Goal: Information Seeking & Learning: Learn about a topic

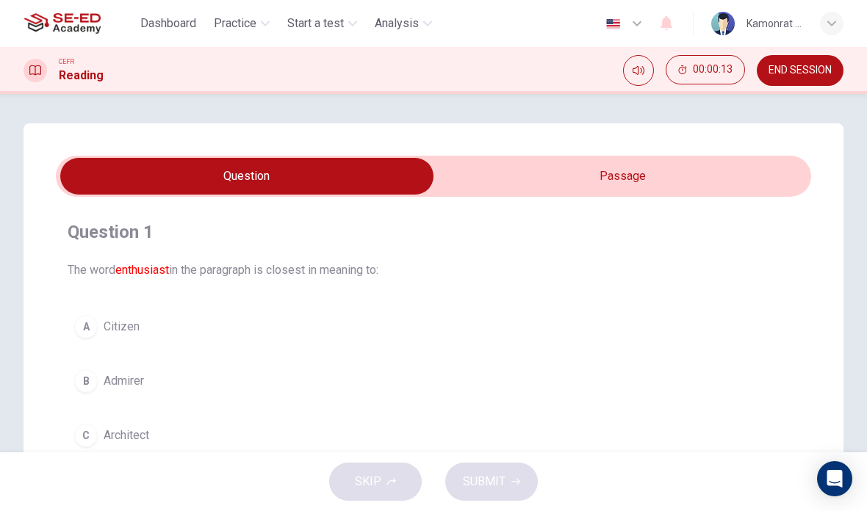
click at [781, 171] on input "checkbox" at bounding box center [247, 176] width 1133 height 37
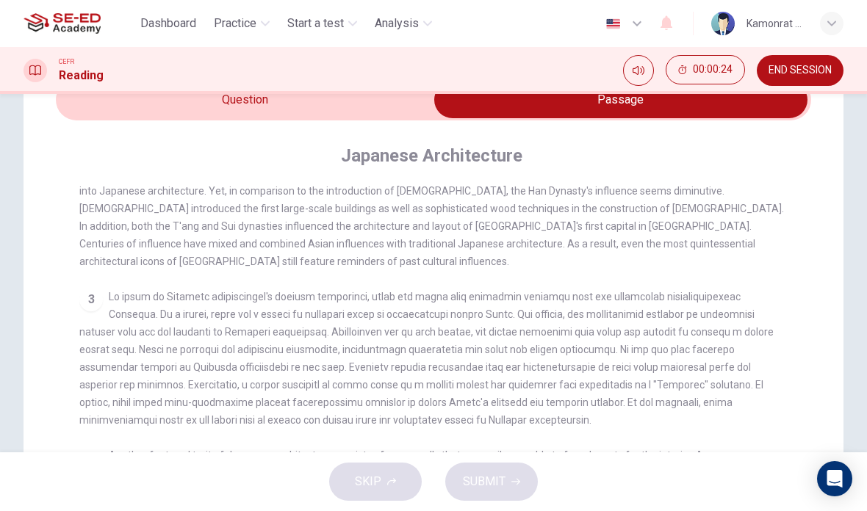
scroll to position [187, 0]
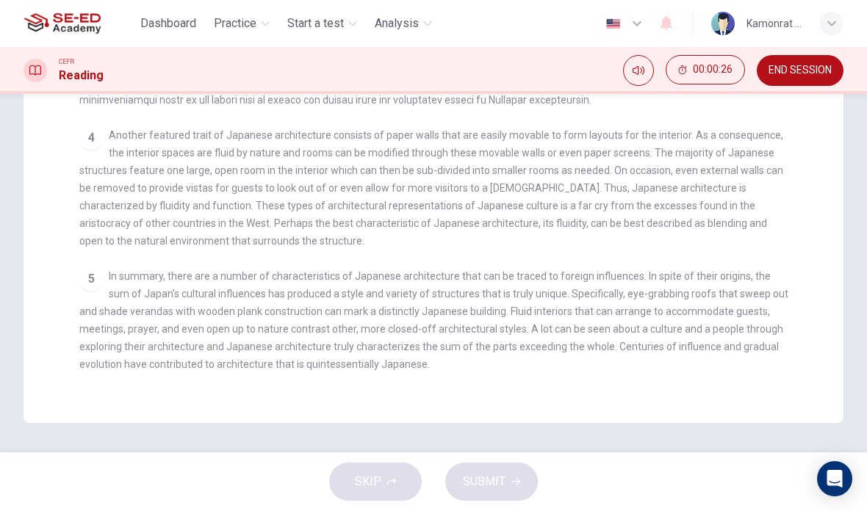
click at [783, 287] on div "5 In summary, there are a number of characteristics of Japanese architecture th…" at bounding box center [433, 320] width 709 height 106
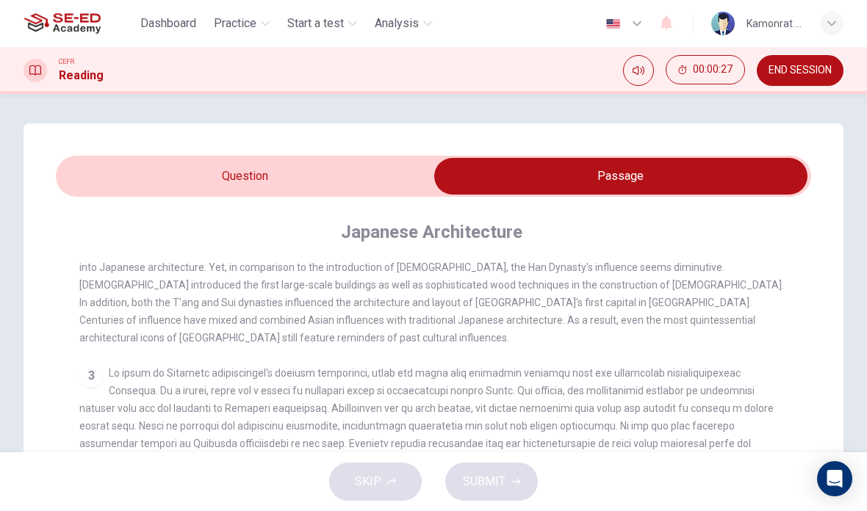
click at [755, 321] on div "2 Similar to most early hunter-gatherer peoples, early Japanese architecture wa…" at bounding box center [433, 276] width 709 height 141
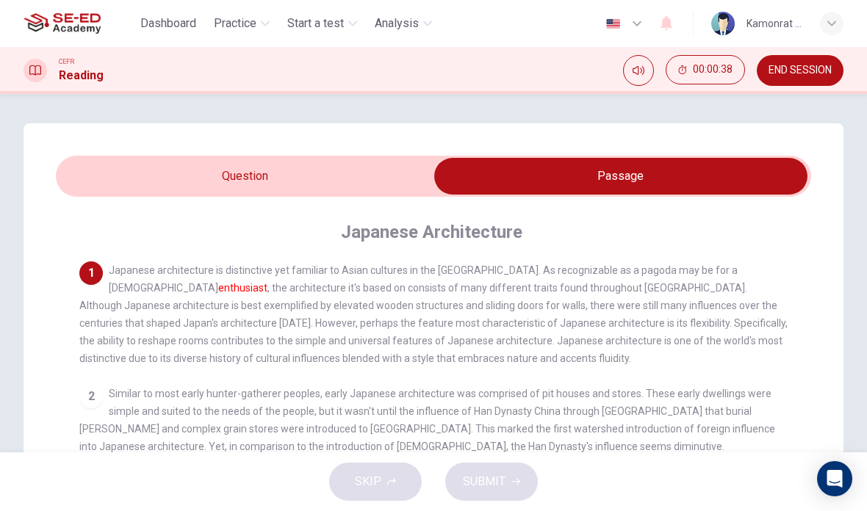
scroll to position [0, 0]
click at [281, 179] on input "checkbox" at bounding box center [620, 176] width 1133 height 37
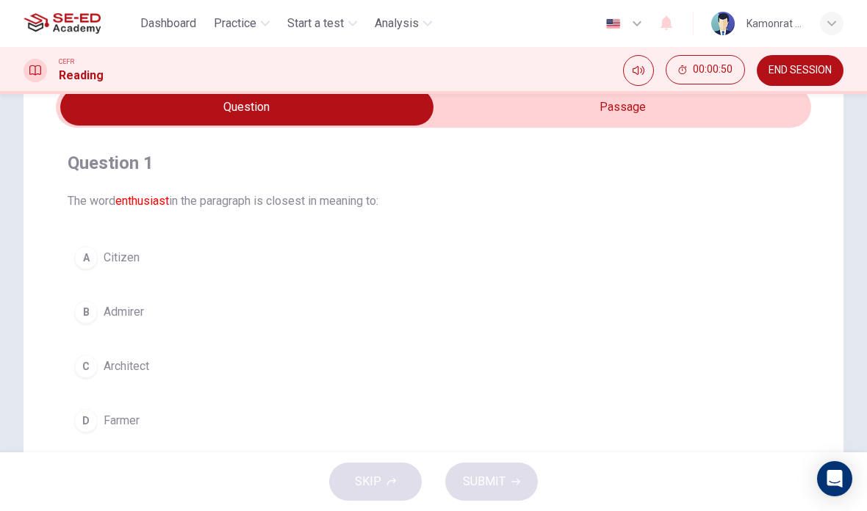
scroll to position [73, 0]
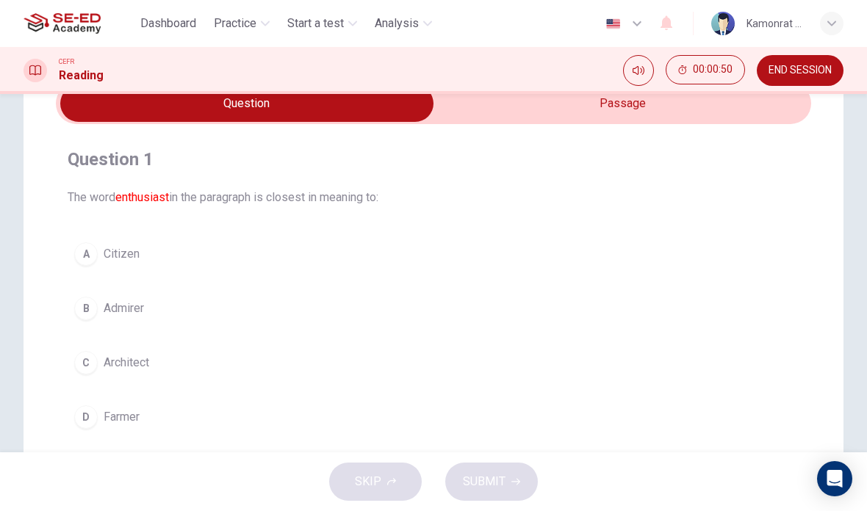
click at [133, 360] on span "Architect" at bounding box center [127, 363] width 46 height 18
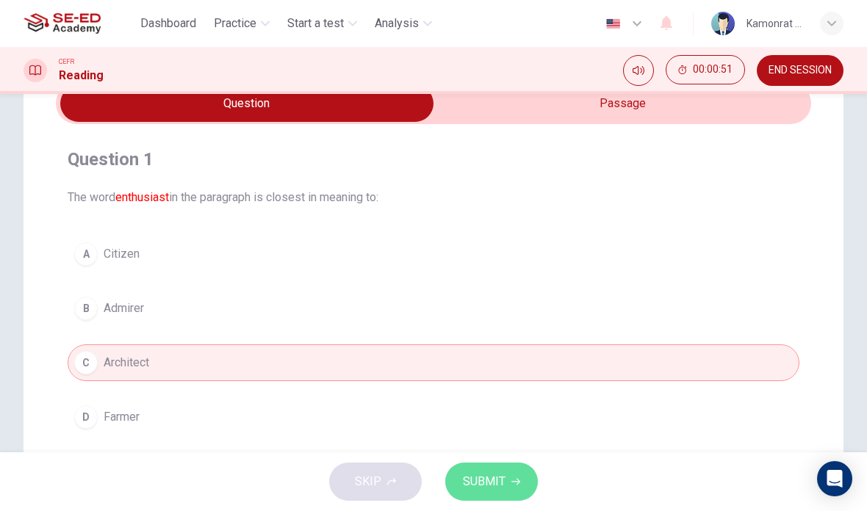
click at [494, 487] on span "SUBMIT" at bounding box center [484, 482] width 43 height 21
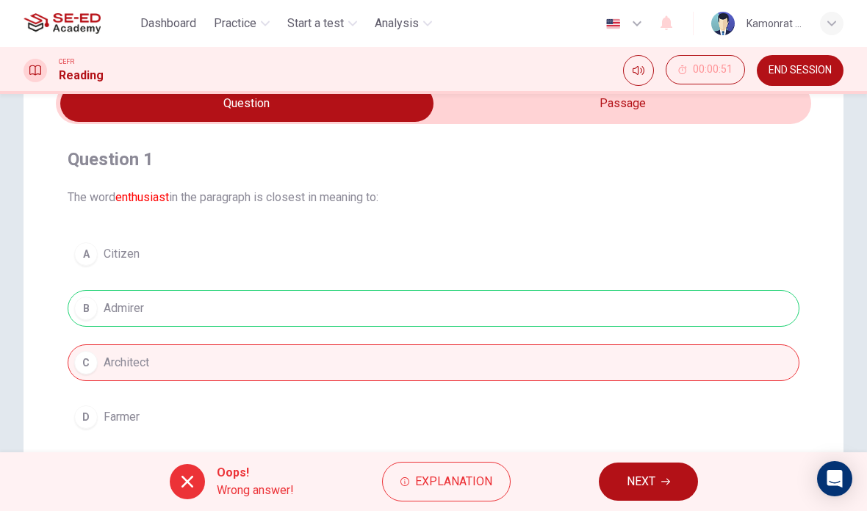
click at [679, 111] on input "checkbox" at bounding box center [247, 103] width 1133 height 37
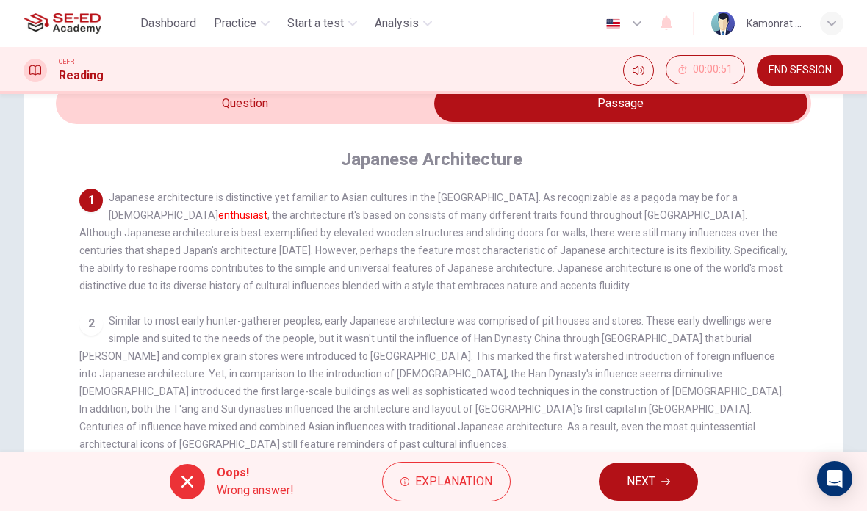
click at [665, 491] on button "NEXT" at bounding box center [648, 482] width 99 height 38
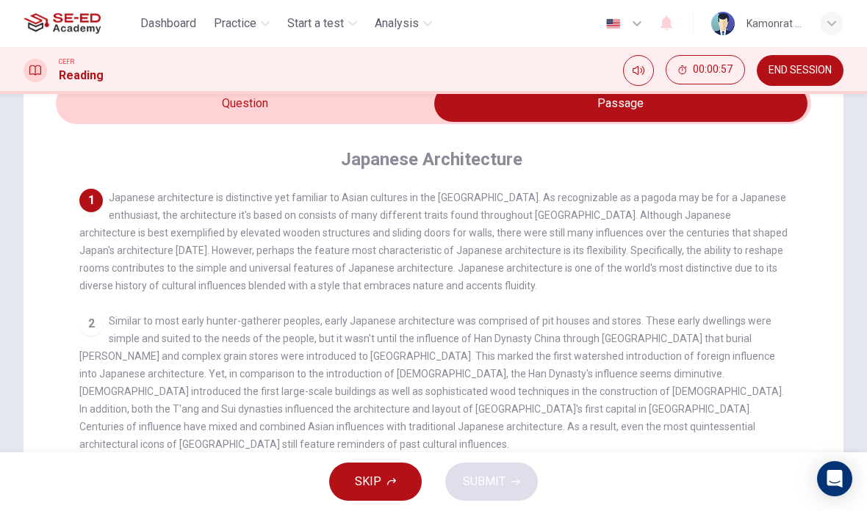
scroll to position [-1, 0]
click at [350, 114] on input "checkbox" at bounding box center [620, 103] width 1133 height 37
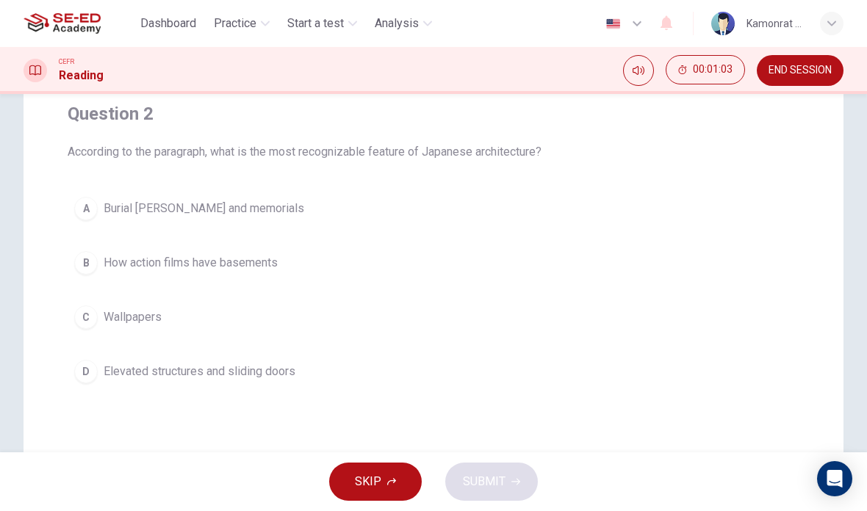
scroll to position [74, 0]
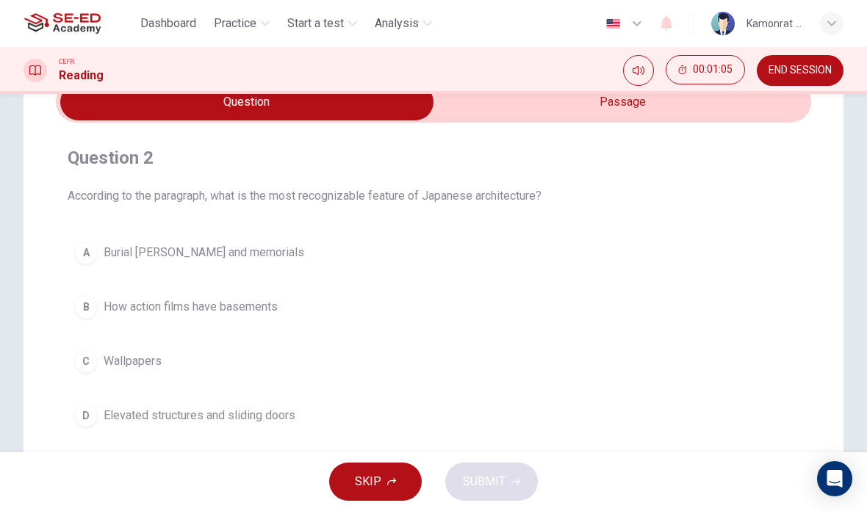
click at [634, 120] on input "checkbox" at bounding box center [247, 102] width 1133 height 37
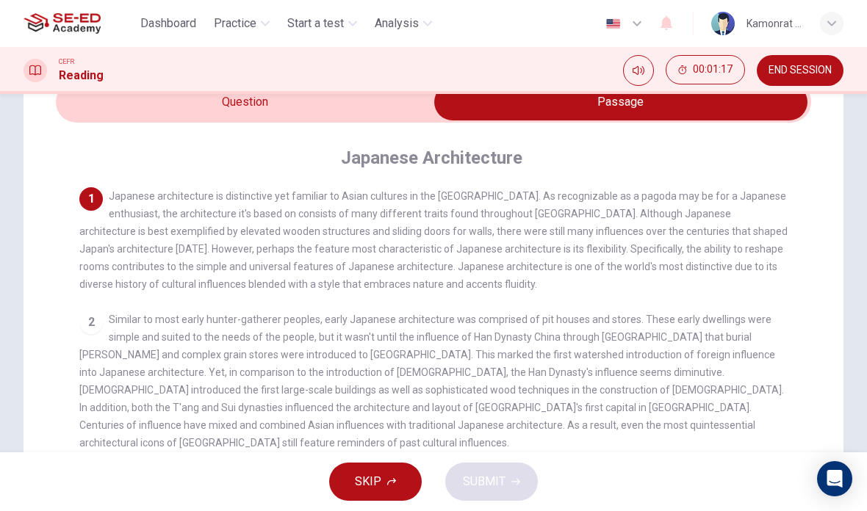
click at [339, 120] on input "checkbox" at bounding box center [620, 102] width 1133 height 37
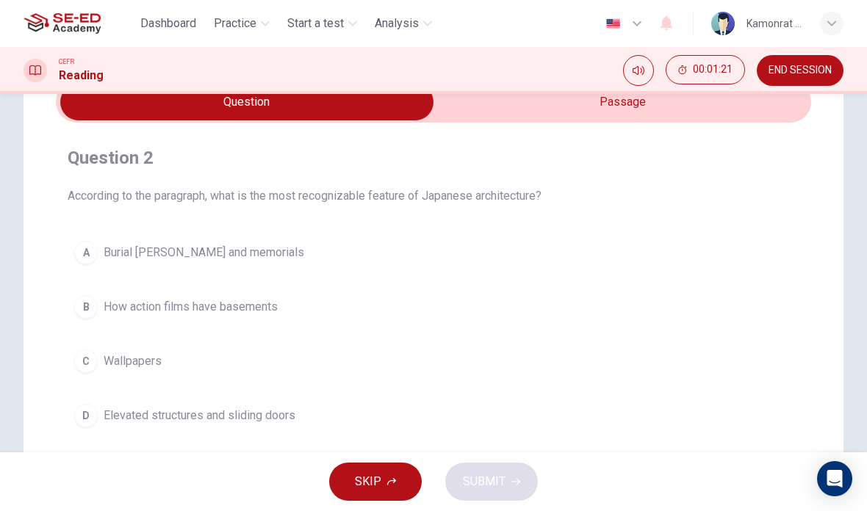
click at [631, 97] on input "checkbox" at bounding box center [247, 102] width 1133 height 37
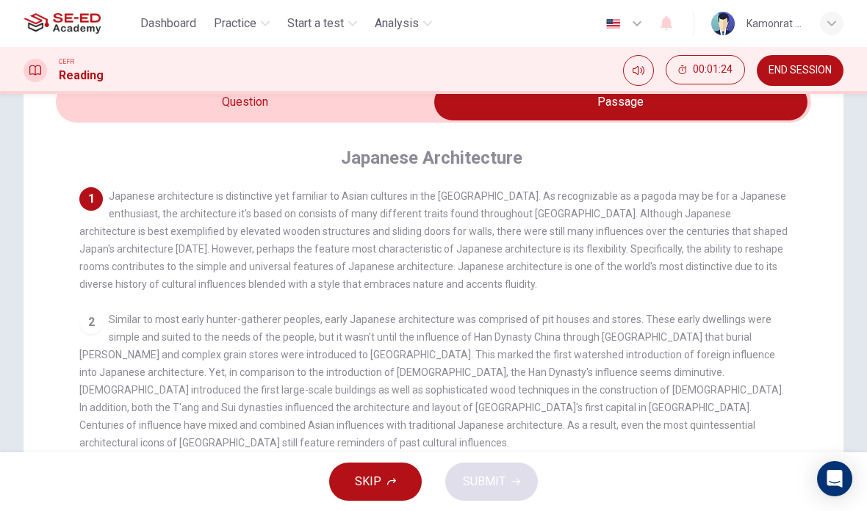
click at [384, 481] on button "SKIP" at bounding box center [375, 482] width 93 height 38
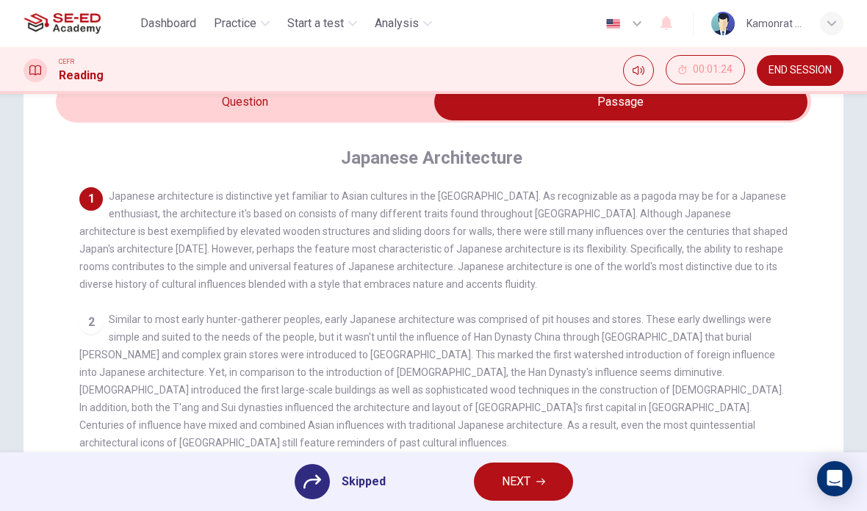
click at [501, 471] on button "NEXT" at bounding box center [523, 482] width 99 height 38
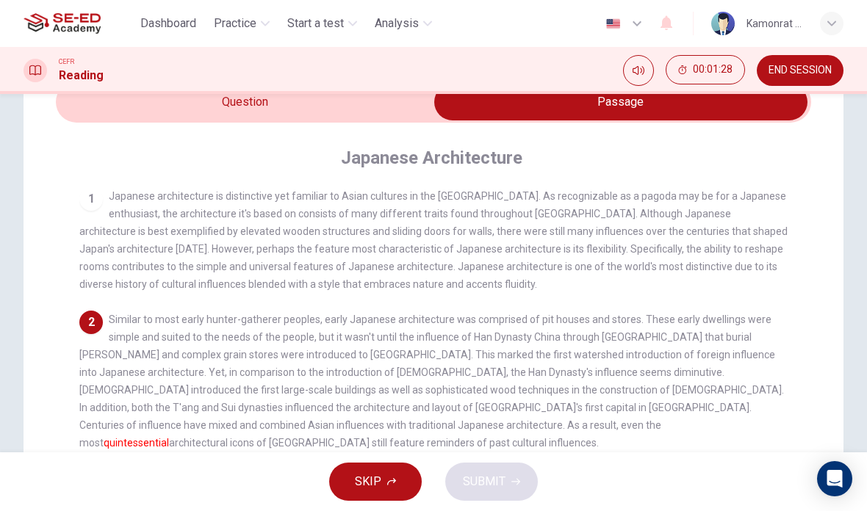
click at [382, 476] on button "SKIP" at bounding box center [375, 482] width 93 height 38
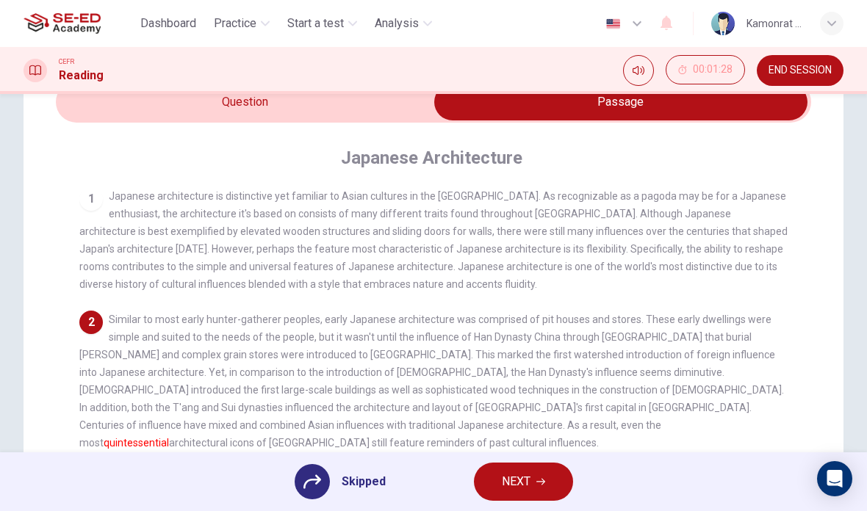
click at [505, 479] on span "NEXT" at bounding box center [516, 482] width 29 height 21
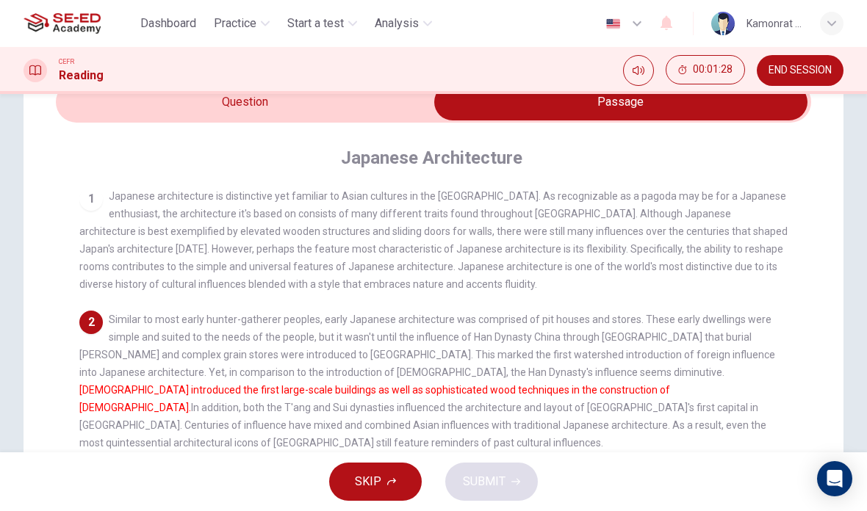
click at [389, 480] on icon "button" at bounding box center [391, 481] width 9 height 9
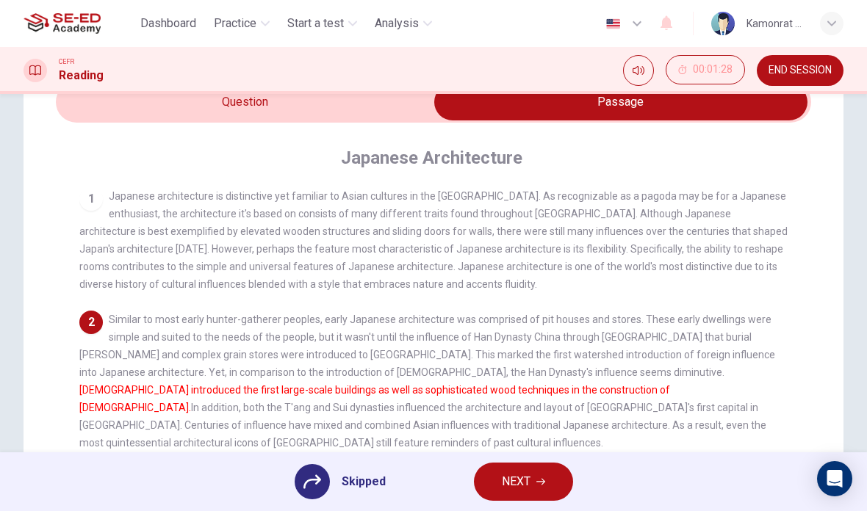
click at [499, 477] on button "NEXT" at bounding box center [523, 482] width 99 height 38
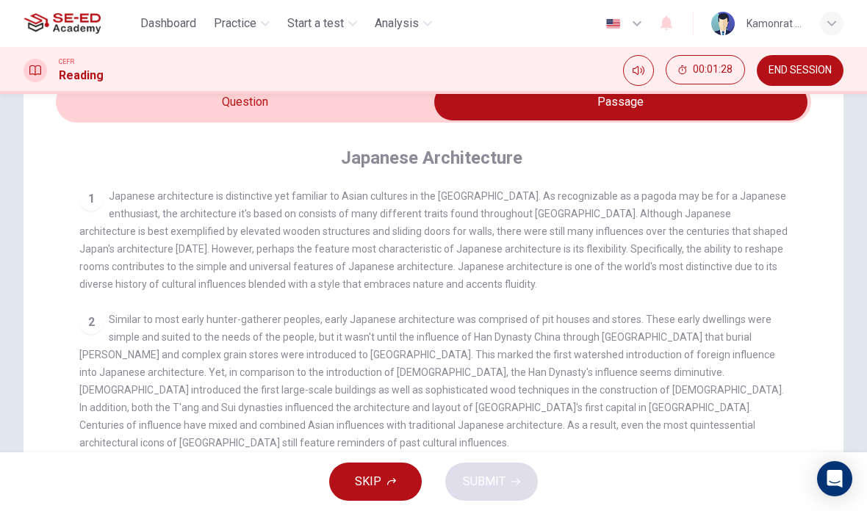
click at [399, 475] on button "SKIP" at bounding box center [375, 482] width 93 height 38
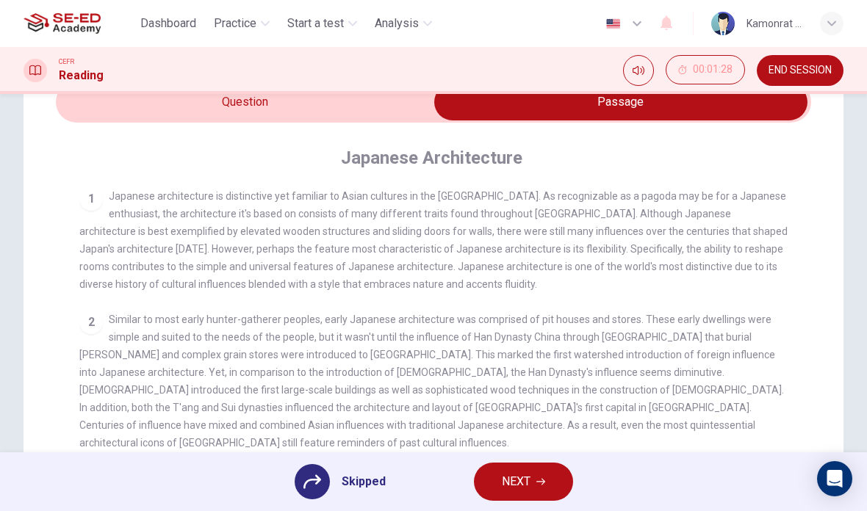
click at [498, 474] on button "NEXT" at bounding box center [523, 482] width 99 height 38
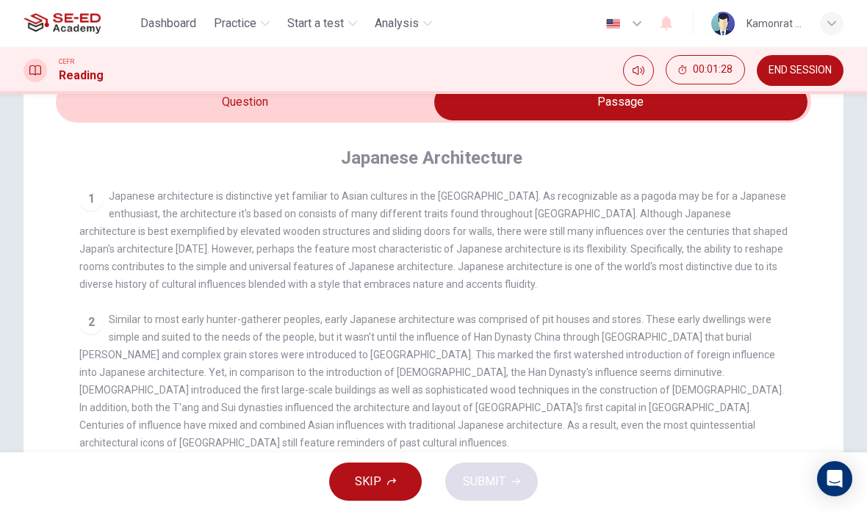
click at [391, 473] on button "SKIP" at bounding box center [375, 482] width 93 height 38
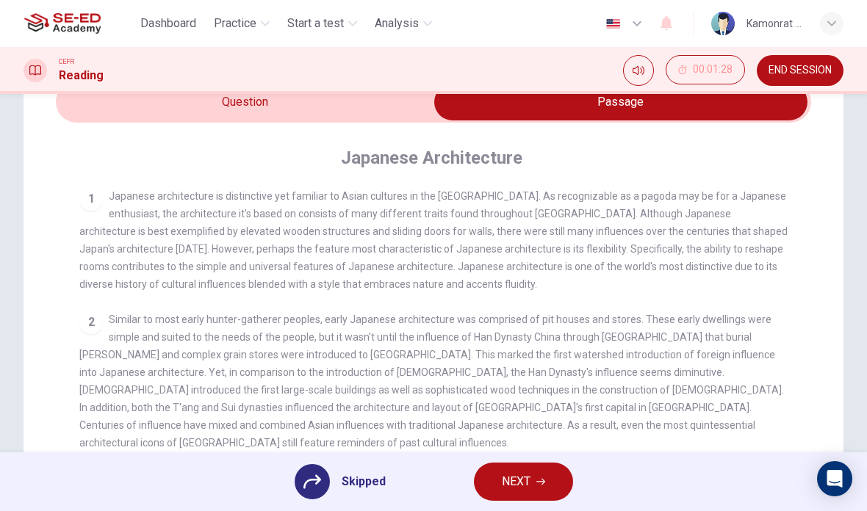
click at [497, 479] on button "NEXT" at bounding box center [523, 482] width 99 height 38
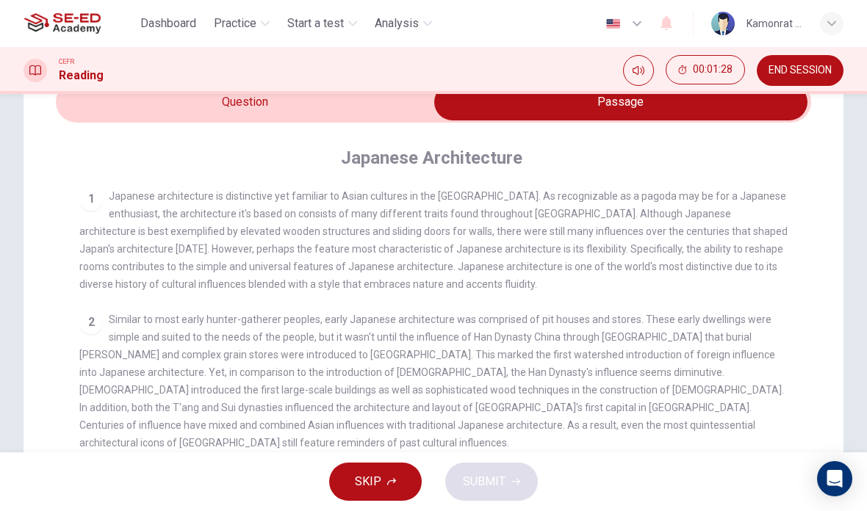
click at [392, 466] on button "SKIP" at bounding box center [375, 482] width 93 height 38
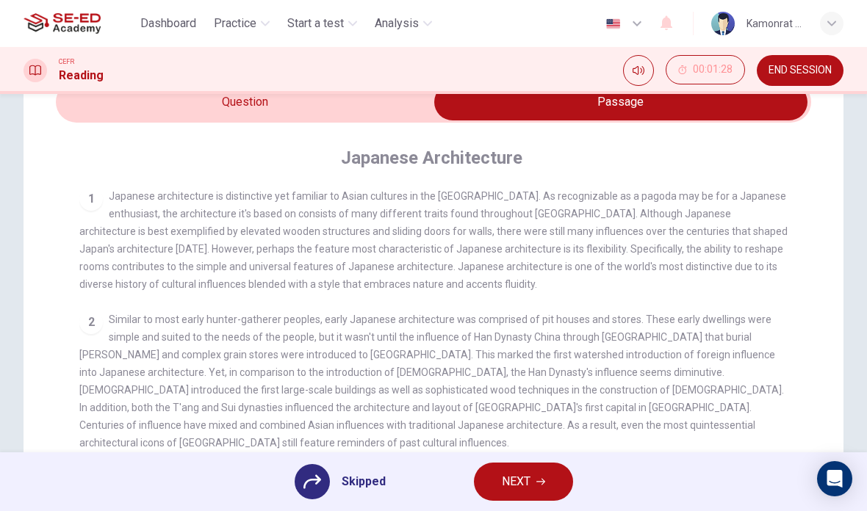
click at [527, 477] on span "NEXT" at bounding box center [516, 482] width 29 height 21
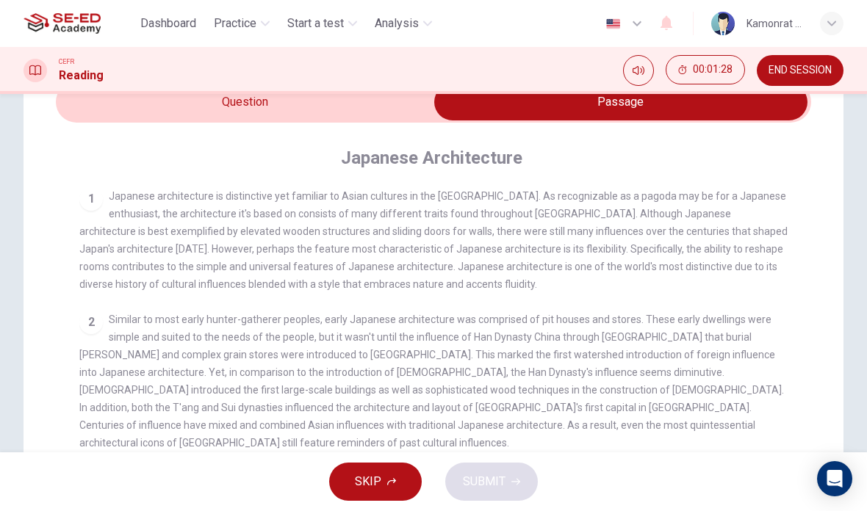
click at [392, 470] on button "SKIP" at bounding box center [375, 482] width 93 height 38
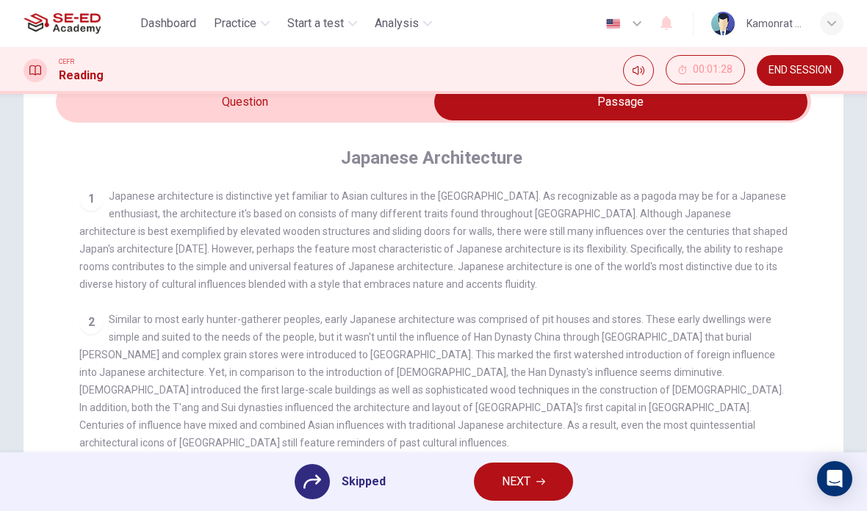
click at [515, 483] on span "NEXT" at bounding box center [516, 482] width 29 height 21
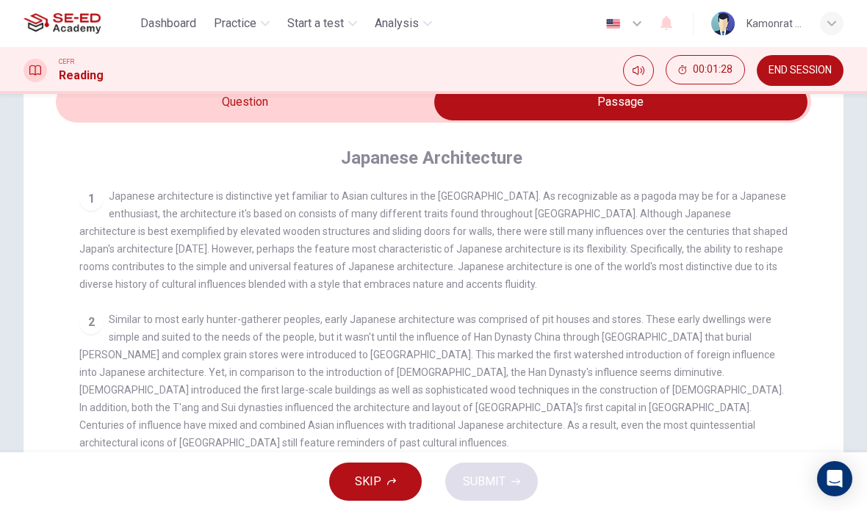
click at [403, 453] on div "SKIP SUBMIT" at bounding box center [433, 481] width 867 height 59
click at [339, 118] on input "checkbox" at bounding box center [620, 102] width 1133 height 37
checkbox input "false"
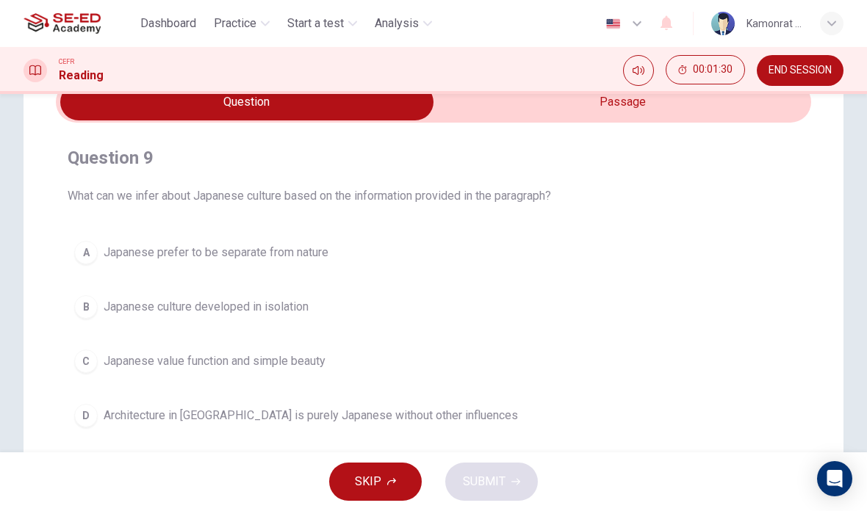
click at [380, 433] on button "D Architecture in [GEOGRAPHIC_DATA] is purely Japanese without other influences" at bounding box center [434, 415] width 732 height 37
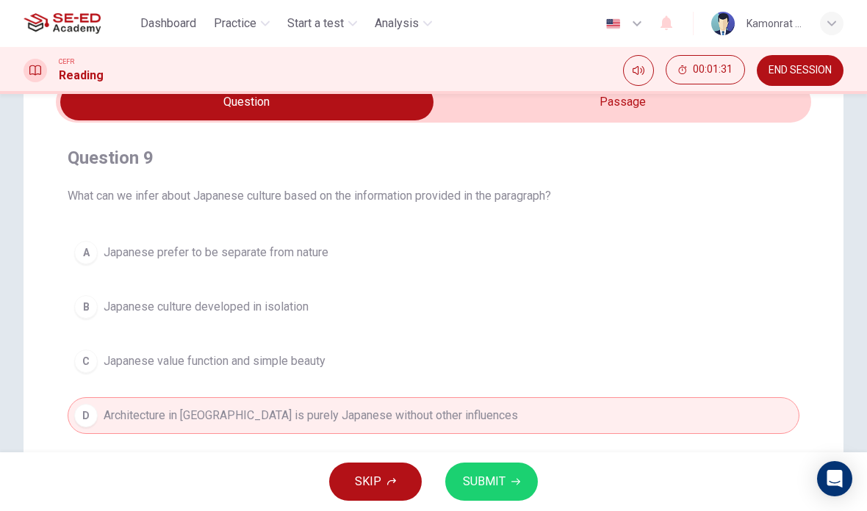
click at [505, 475] on button "SUBMIT" at bounding box center [491, 482] width 93 height 38
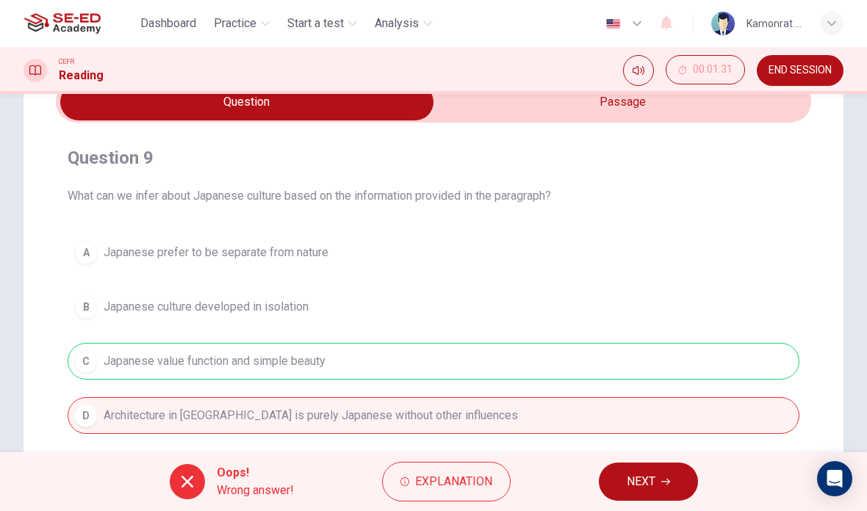
click at [649, 481] on span "NEXT" at bounding box center [640, 482] width 29 height 21
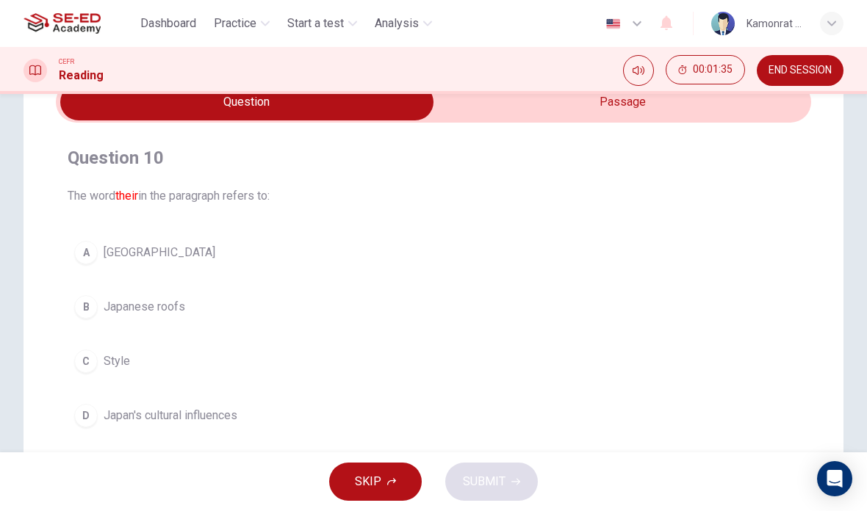
click at [126, 413] on span "Japan's cultural influences" at bounding box center [171, 416] width 134 height 18
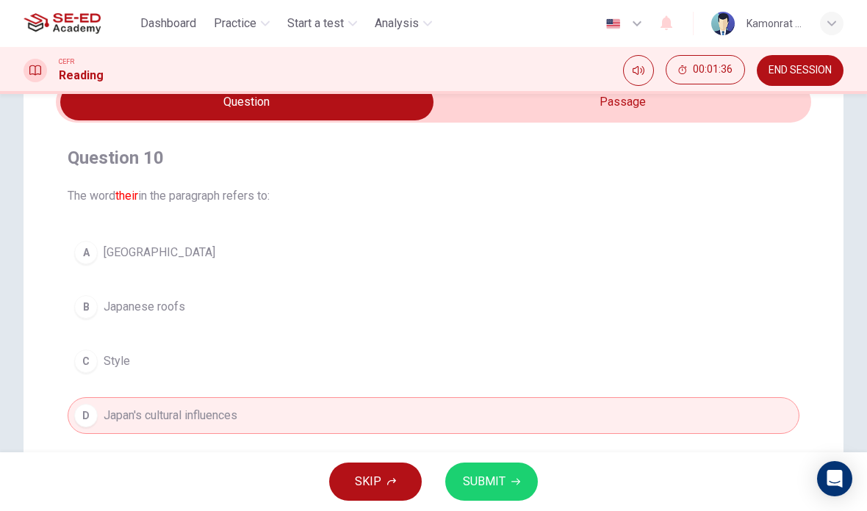
click at [483, 466] on button "SUBMIT" at bounding box center [491, 482] width 93 height 38
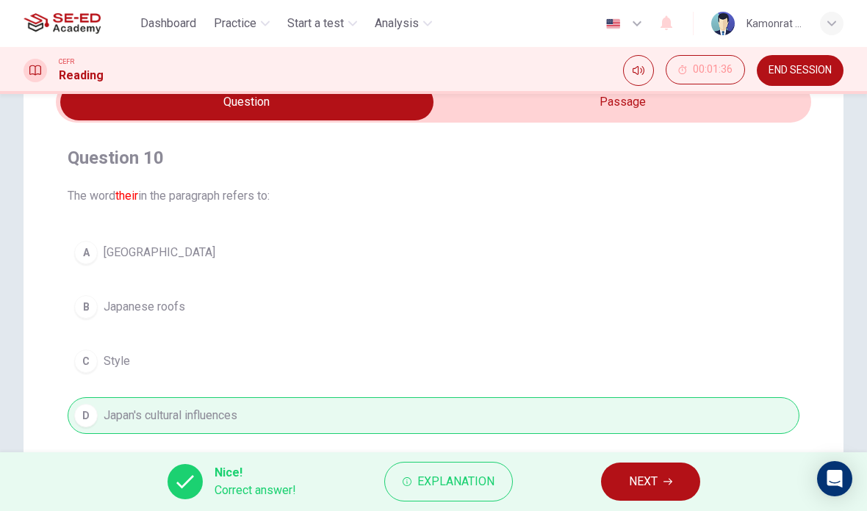
click at [635, 476] on span "NEXT" at bounding box center [643, 482] width 29 height 21
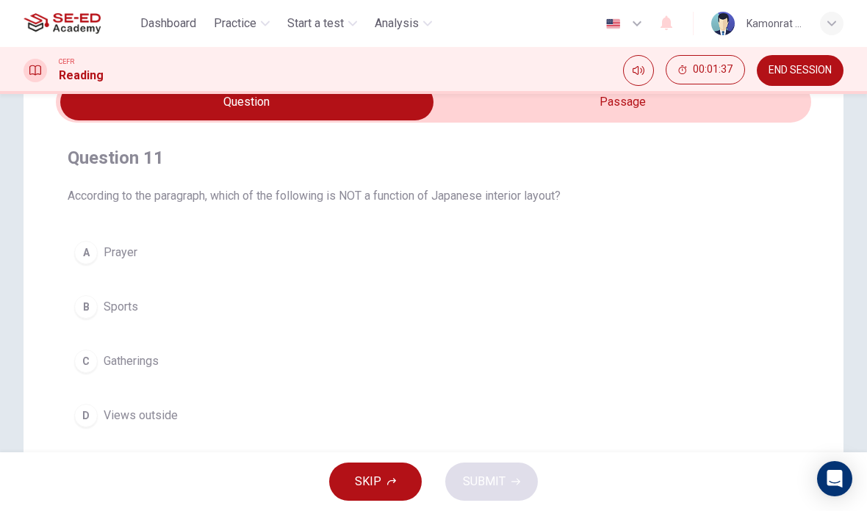
click at [112, 309] on span "Sports" at bounding box center [121, 307] width 35 height 18
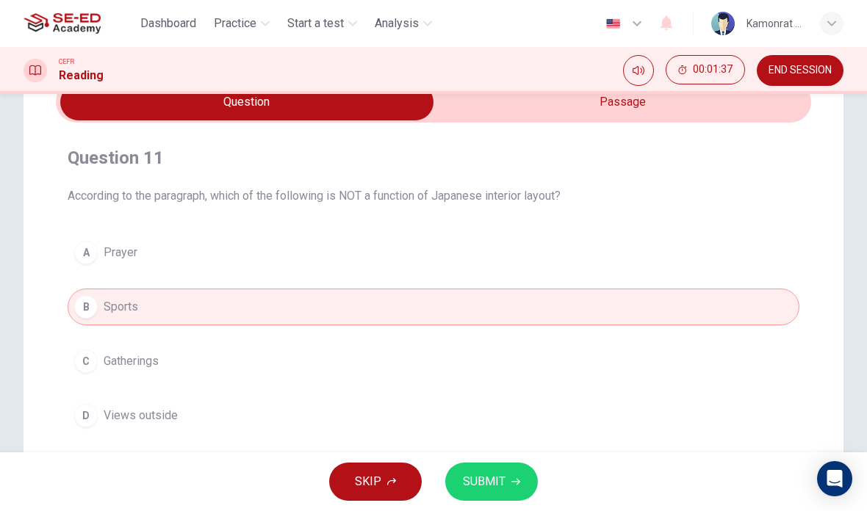
click at [506, 473] on button "SUBMIT" at bounding box center [491, 482] width 93 height 38
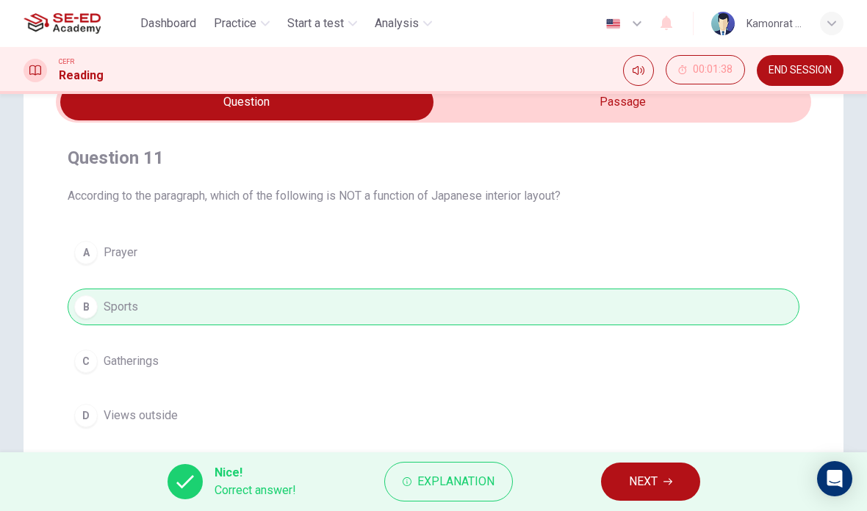
click at [637, 481] on span "NEXT" at bounding box center [643, 482] width 29 height 21
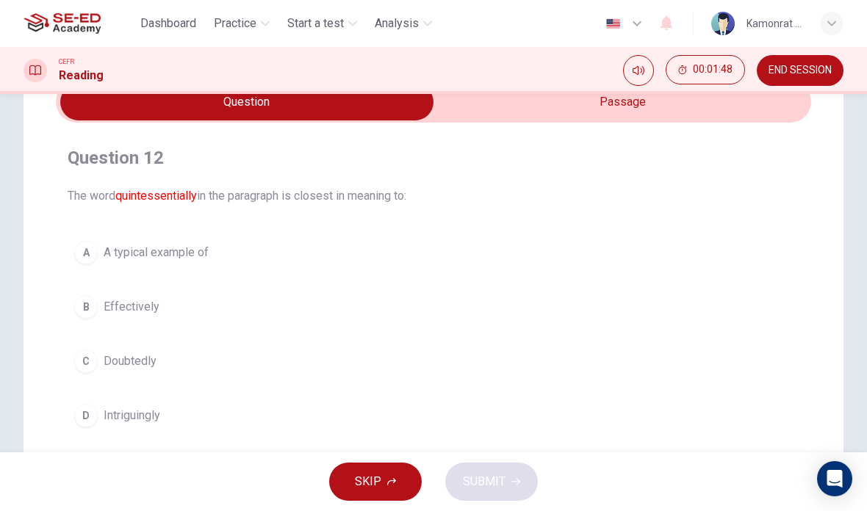
click at [151, 317] on button "B Effectively" at bounding box center [434, 307] width 732 height 37
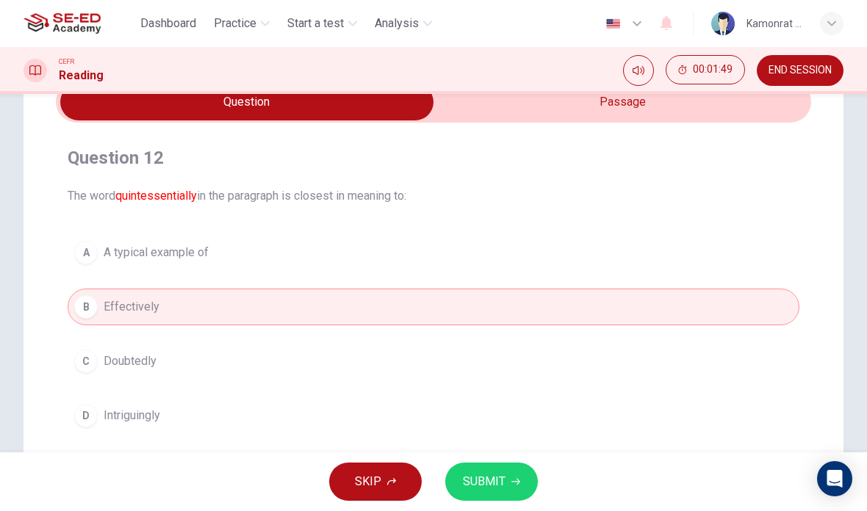
click at [507, 476] on button "SUBMIT" at bounding box center [491, 482] width 93 height 38
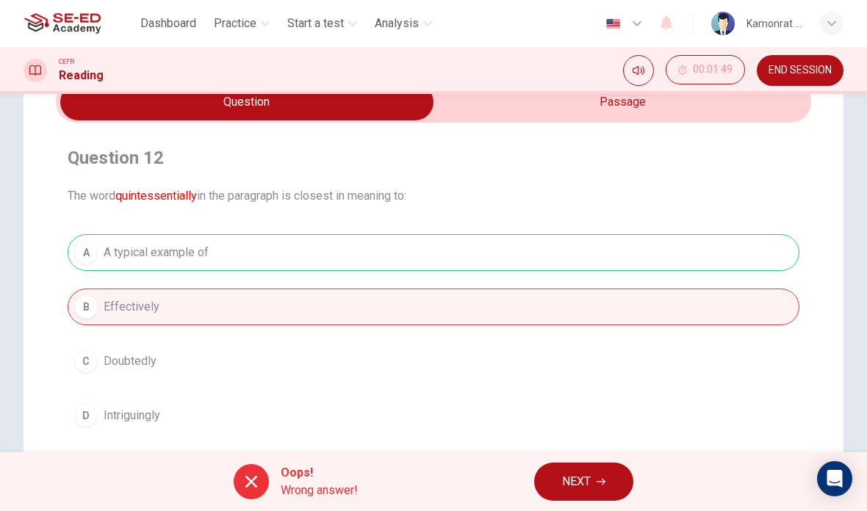
click at [573, 482] on span "NEXT" at bounding box center [576, 482] width 29 height 21
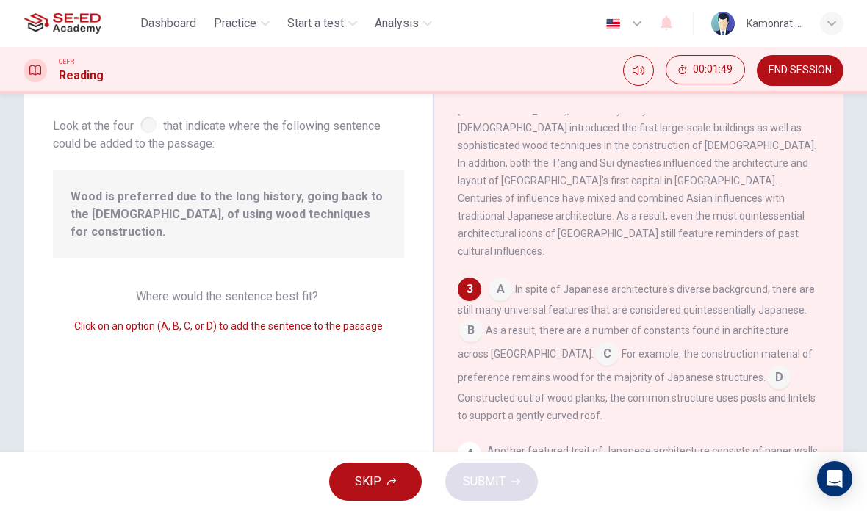
scroll to position [366, 0]
click at [391, 460] on div "SKIP SUBMIT" at bounding box center [433, 481] width 867 height 59
click at [391, 459] on div "SKIP SUBMIT" at bounding box center [433, 481] width 867 height 59
click at [380, 480] on span "SKIP" at bounding box center [368, 482] width 26 height 21
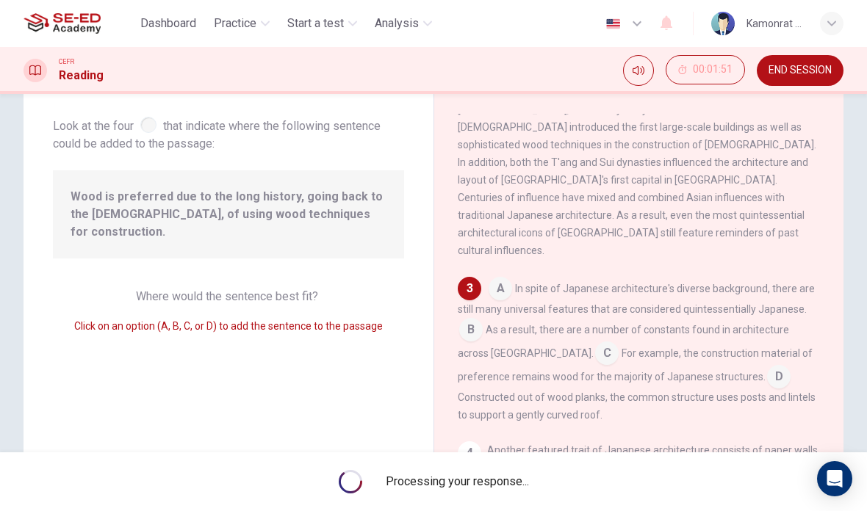
click at [379, 480] on div "Processing your response..." at bounding box center [433, 481] width 867 height 59
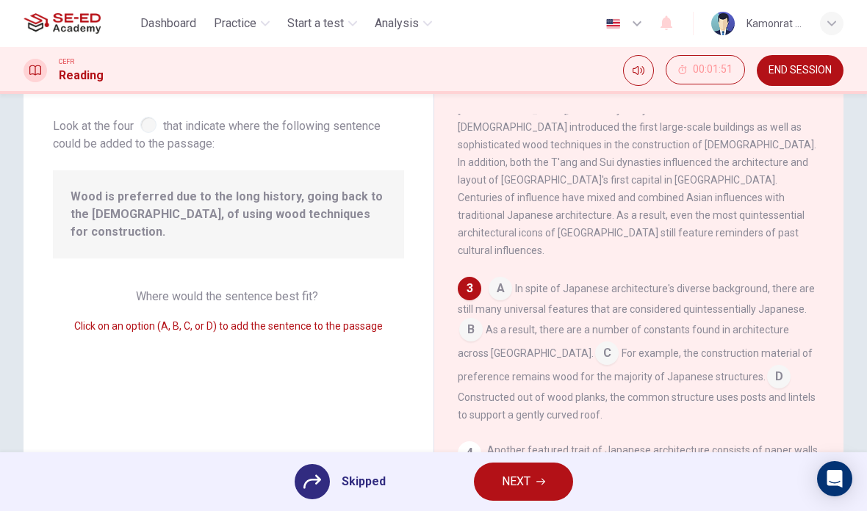
click at [518, 486] on span "NEXT" at bounding box center [516, 482] width 29 height 21
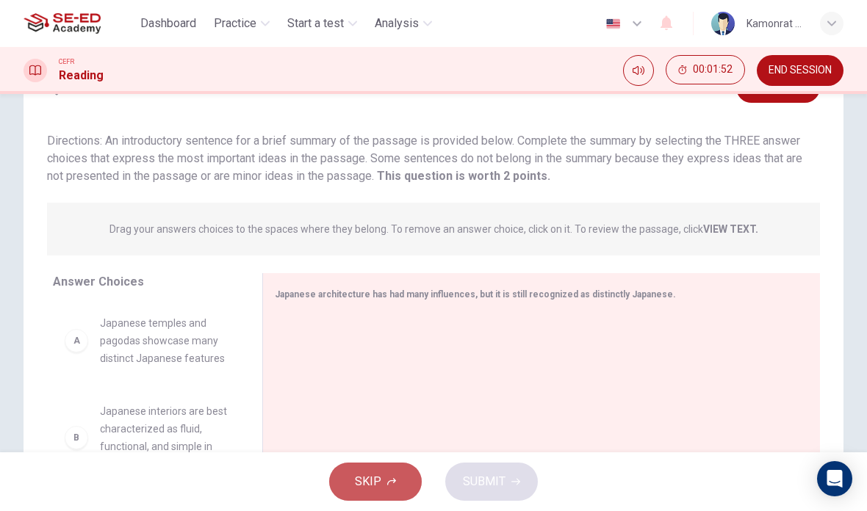
click at [371, 477] on span "SKIP" at bounding box center [368, 482] width 26 height 21
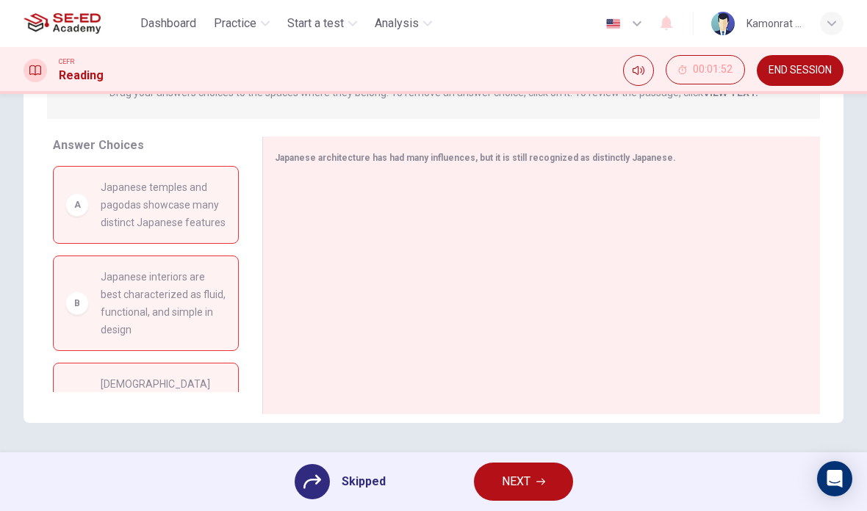
scroll to position [211, 0]
click at [561, 474] on button "NEXT" at bounding box center [523, 482] width 99 height 38
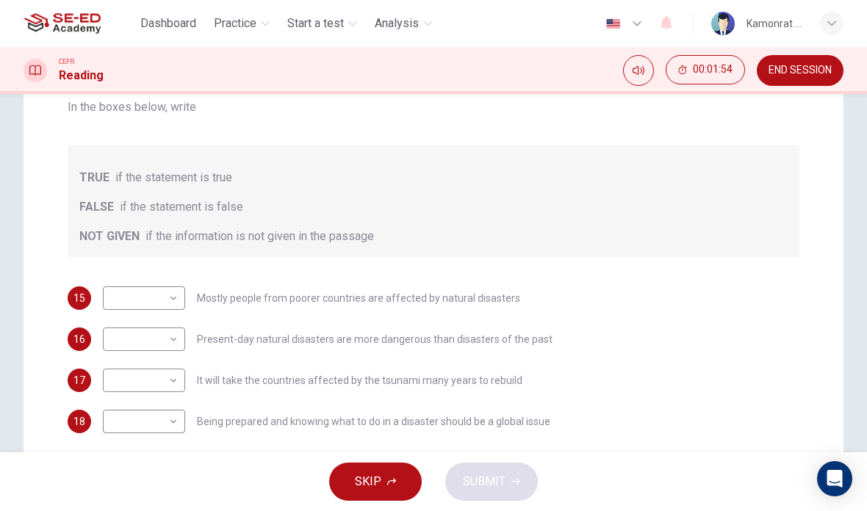
scroll to position [214, 0]
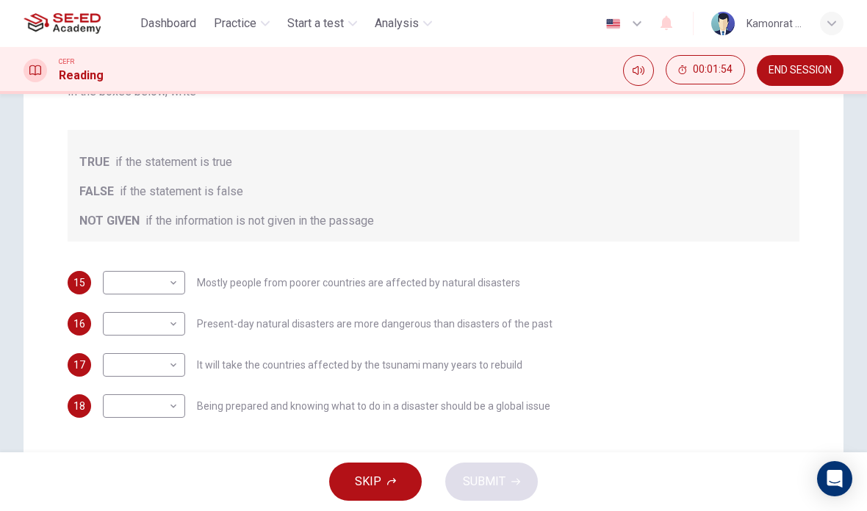
click at [395, 476] on button "SKIP" at bounding box center [375, 482] width 93 height 38
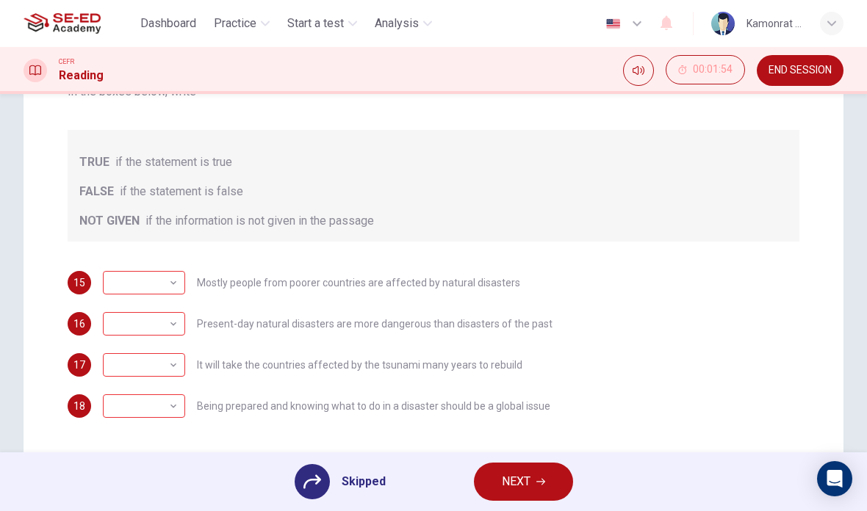
click at [525, 484] on span "NEXT" at bounding box center [516, 482] width 29 height 21
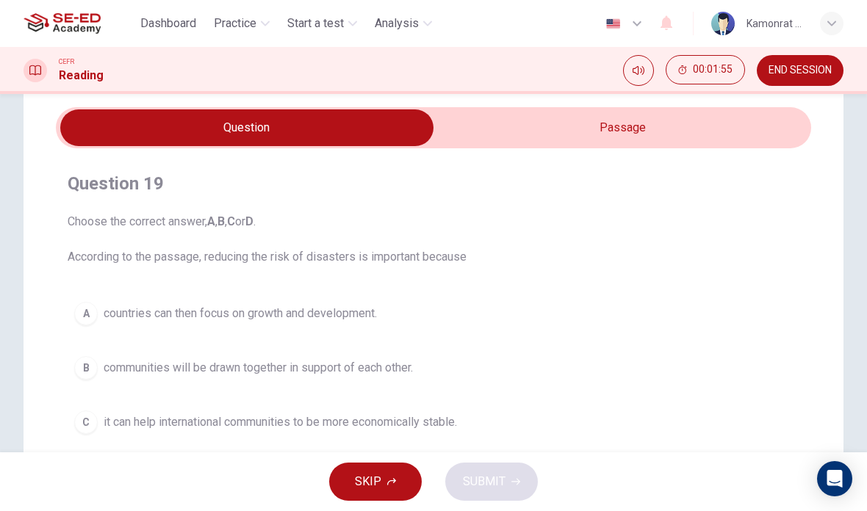
scroll to position [35, 0]
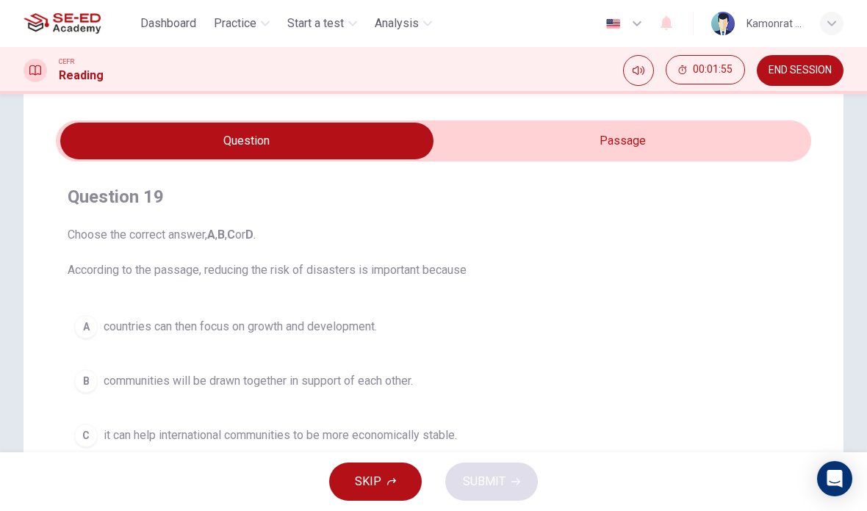
click at [349, 486] on button "SKIP" at bounding box center [375, 482] width 93 height 38
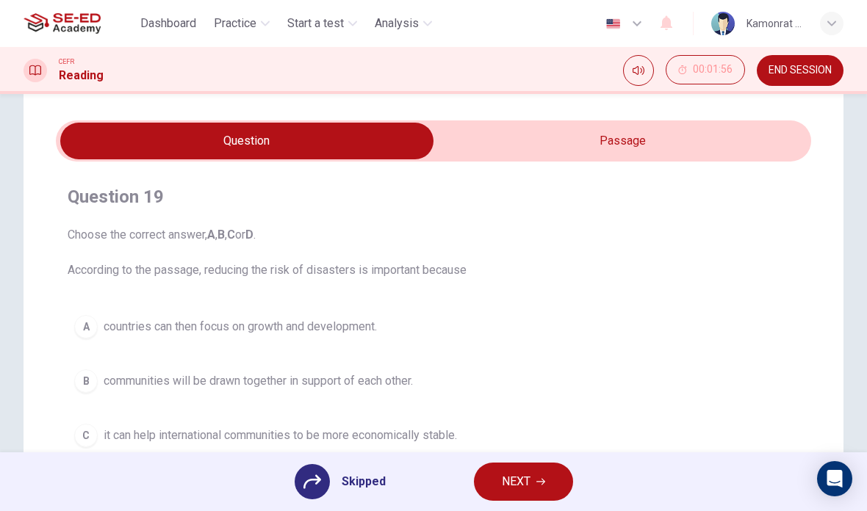
click at [551, 469] on button "NEXT" at bounding box center [523, 482] width 99 height 38
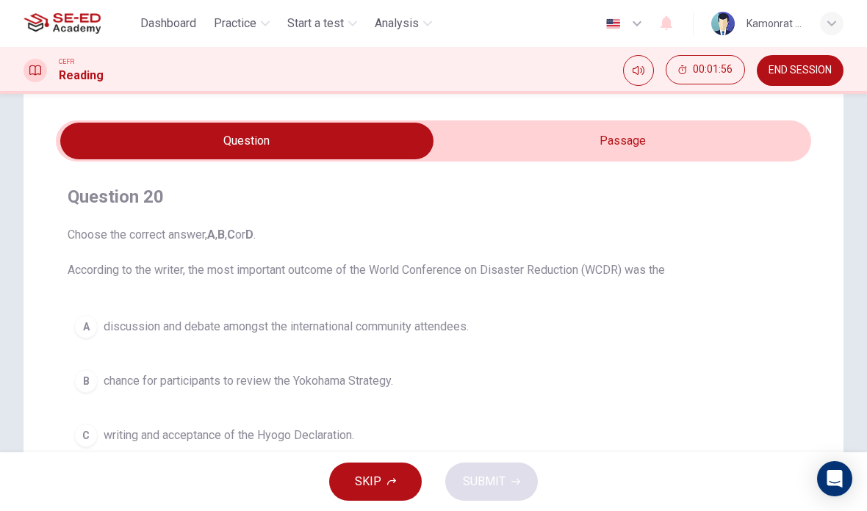
click at [617, 145] on input "checkbox" at bounding box center [247, 141] width 1133 height 37
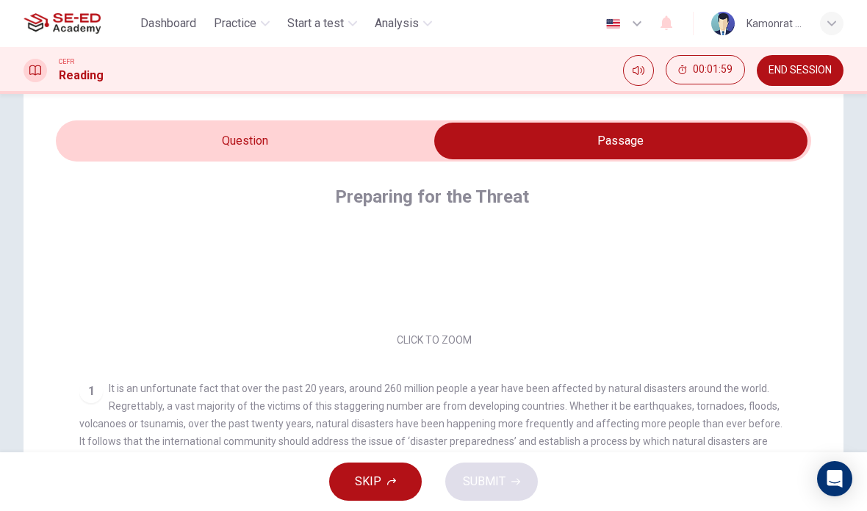
scroll to position [131, 0]
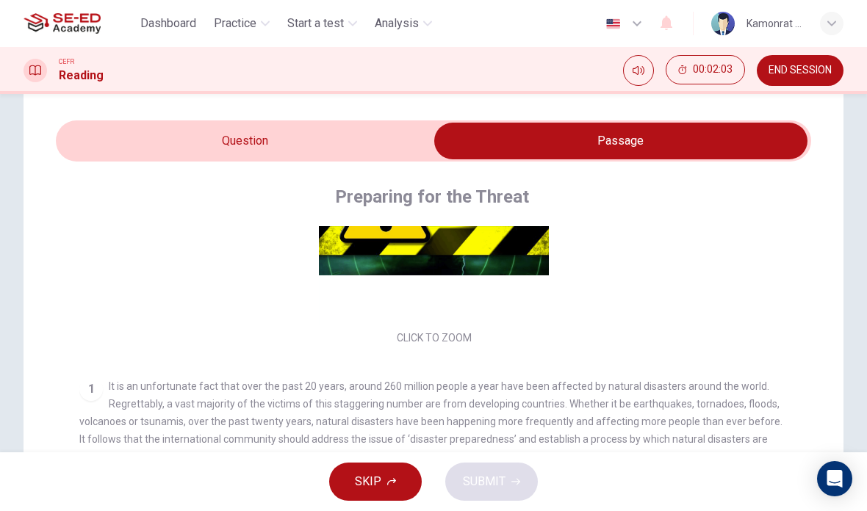
click at [242, 29] on span "Practice" at bounding box center [235, 24] width 43 height 18
click at [207, 133] on input "checkbox" at bounding box center [620, 141] width 1133 height 37
checkbox input "false"
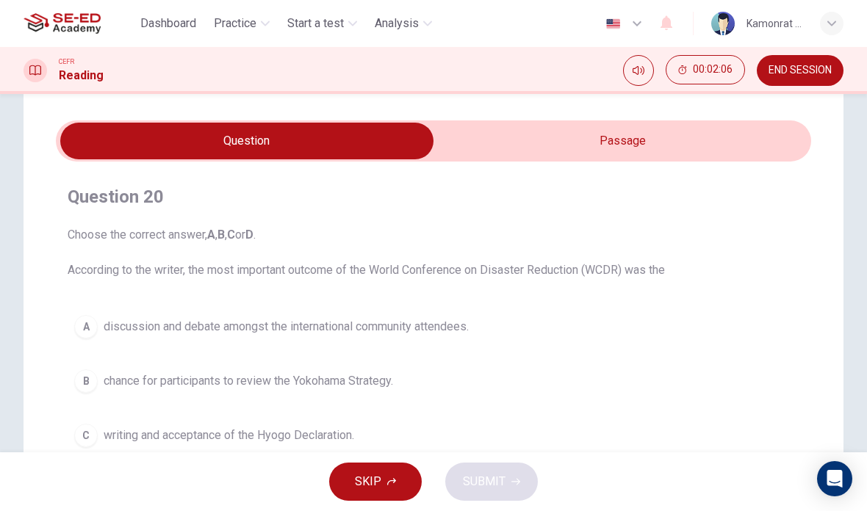
click at [225, 29] on span "Practice" at bounding box center [235, 24] width 43 height 18
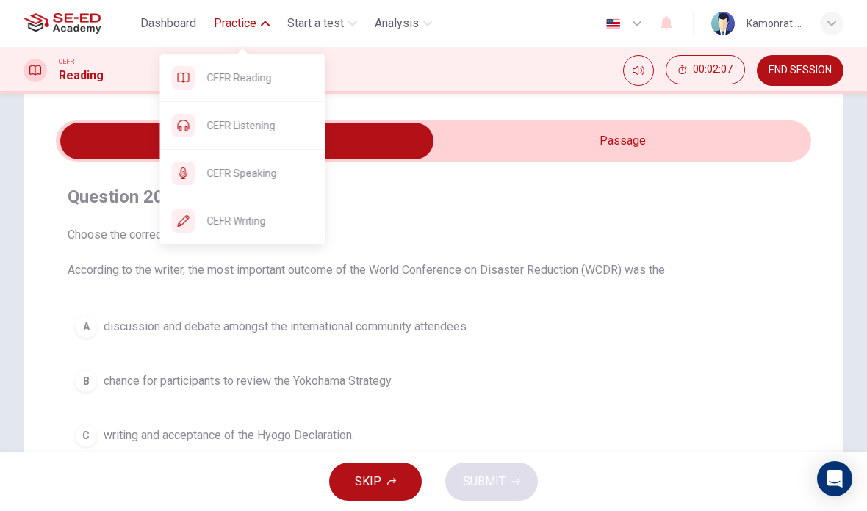
click at [220, 120] on span "CEFR Listening" at bounding box center [260, 126] width 106 height 18
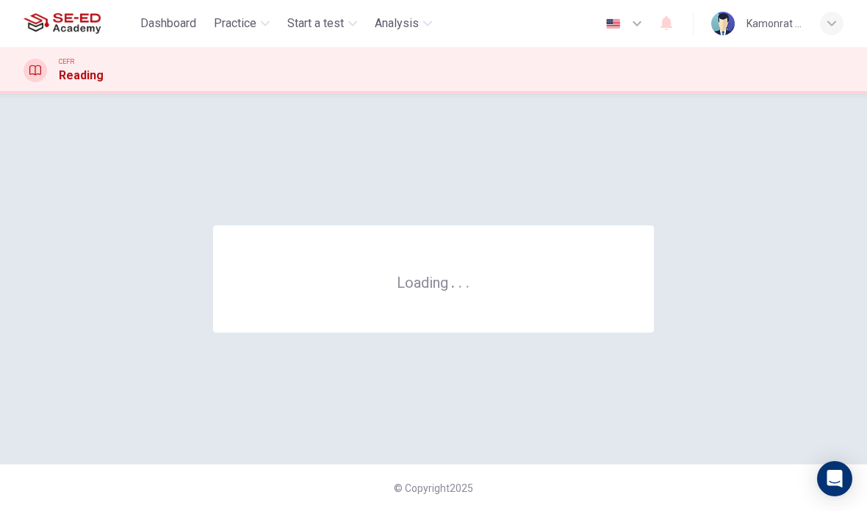
scroll to position [0, 0]
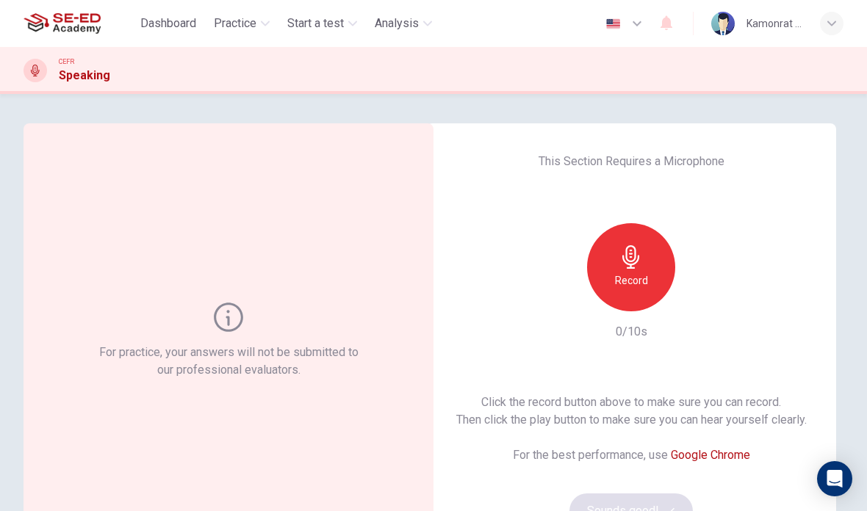
click at [658, 268] on div "Record" at bounding box center [631, 267] width 88 height 88
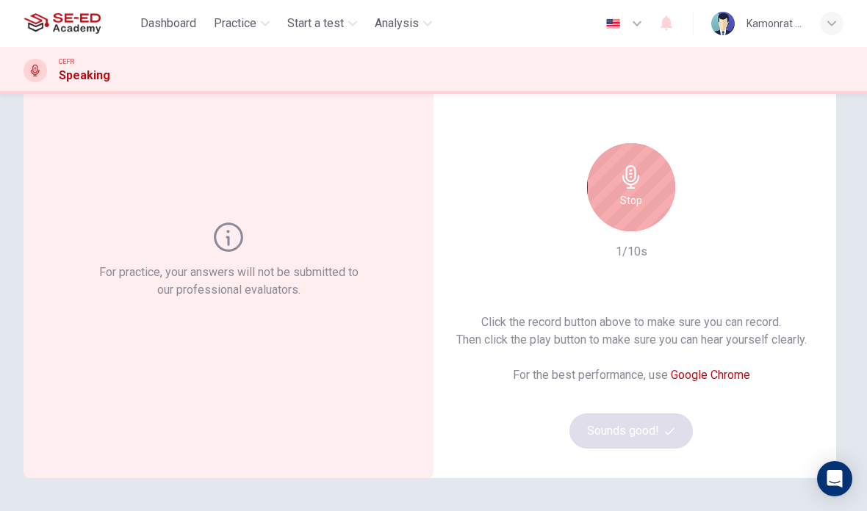
scroll to position [101, 0]
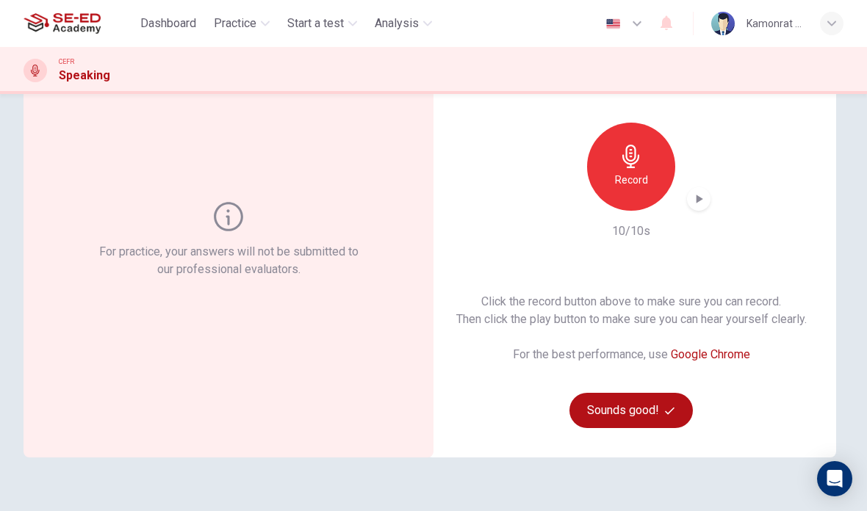
click at [671, 409] on icon "button" at bounding box center [670, 411] width 10 height 10
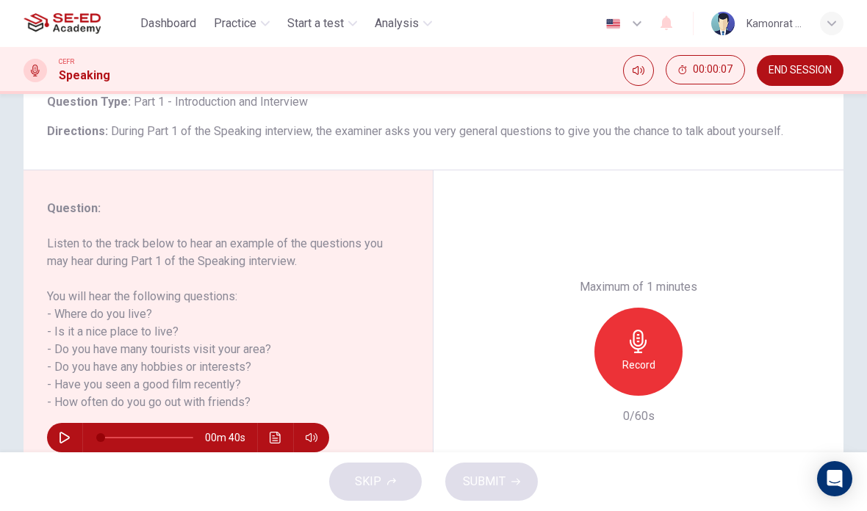
scroll to position [1, 0]
click at [635, 356] on h6 "Record" at bounding box center [638, 365] width 33 height 18
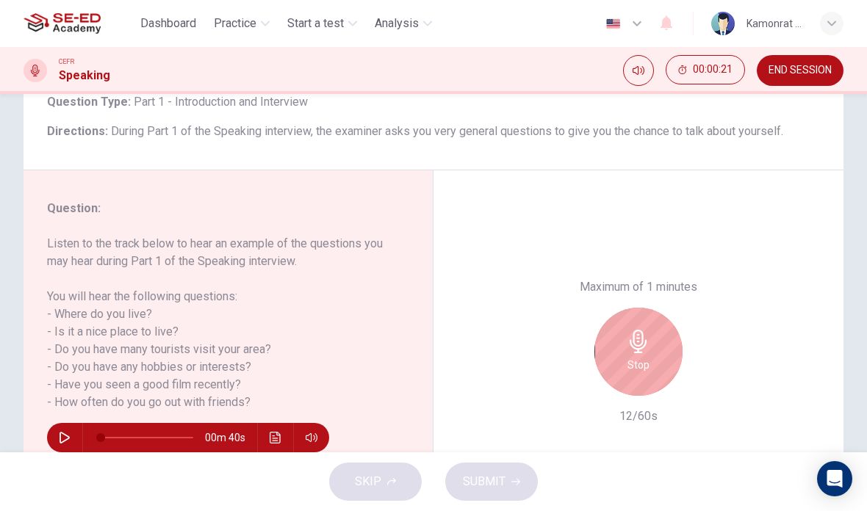
click at [645, 308] on div "Stop" at bounding box center [638, 352] width 88 height 88
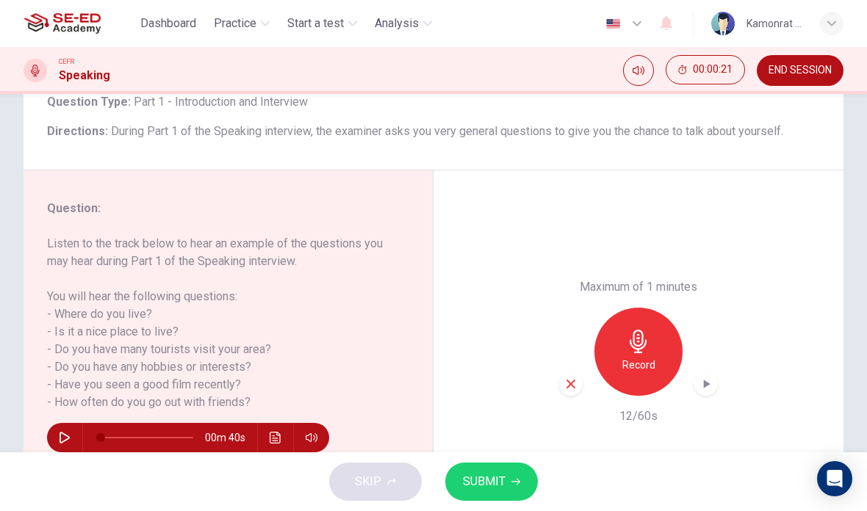
click at [508, 485] on button "SUBMIT" at bounding box center [491, 482] width 93 height 38
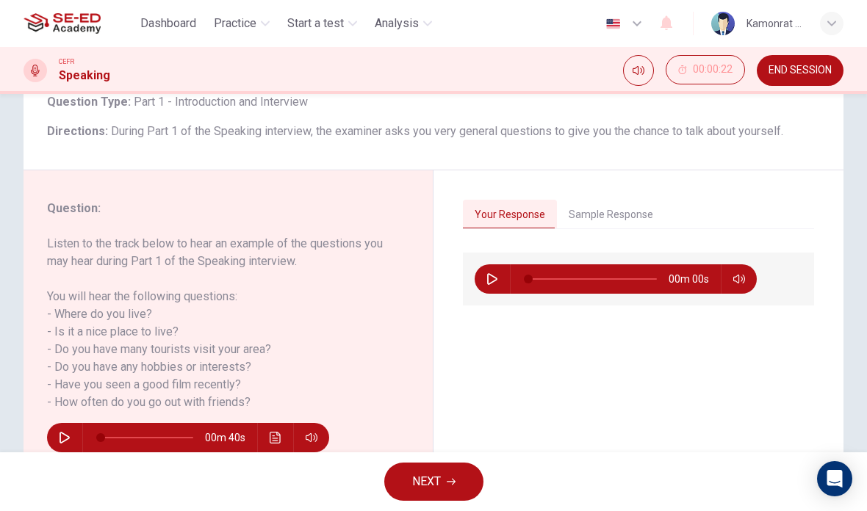
click at [452, 475] on button "NEXT" at bounding box center [433, 482] width 99 height 38
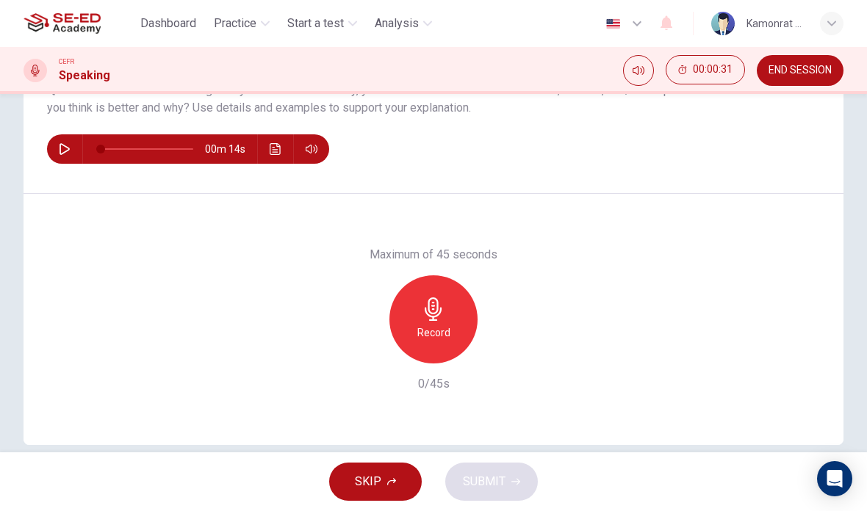
scroll to position [193, 0]
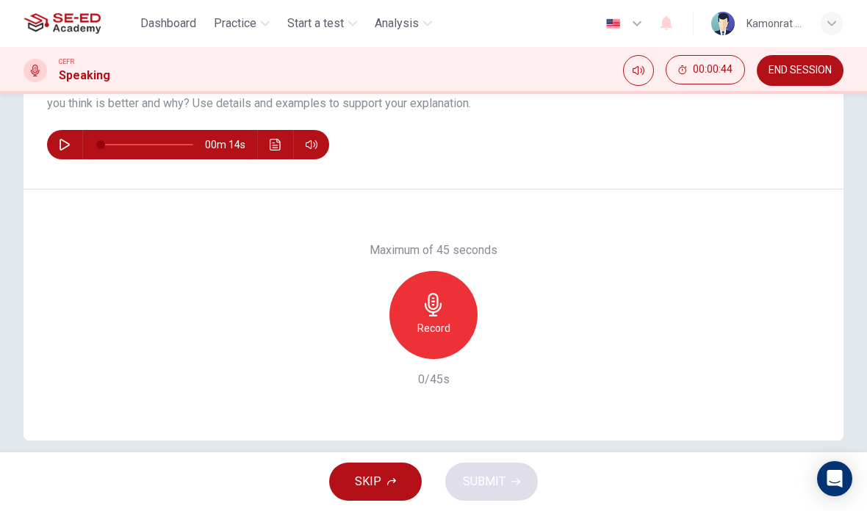
click at [71, 26] on img at bounding box center [62, 23] width 77 height 29
click at [50, 19] on img at bounding box center [62, 23] width 77 height 29
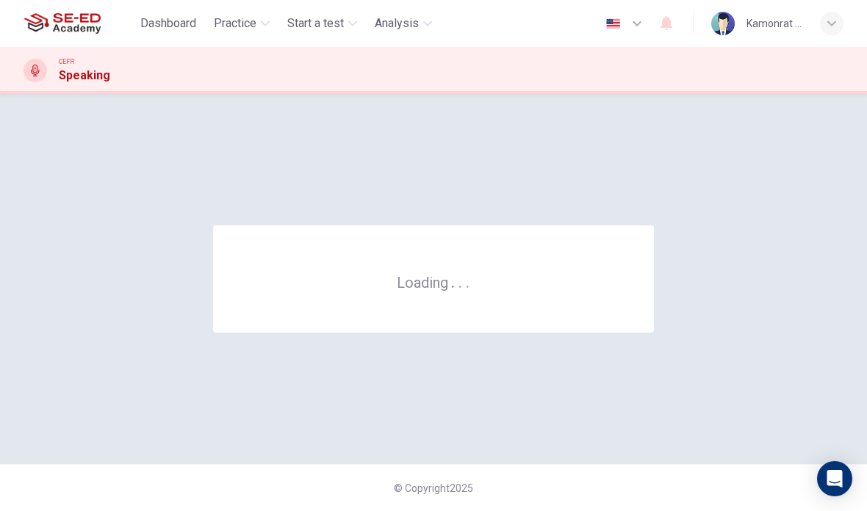
scroll to position [0, 0]
